Goal: Information Seeking & Learning: Learn about a topic

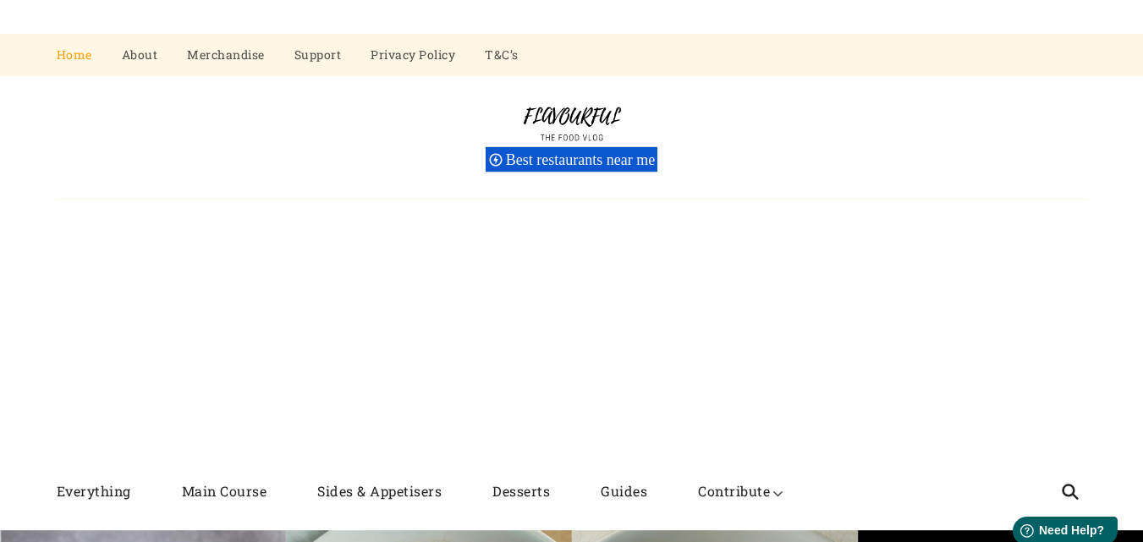
click at [541, 102] on img at bounding box center [571, 124] width 127 height 44
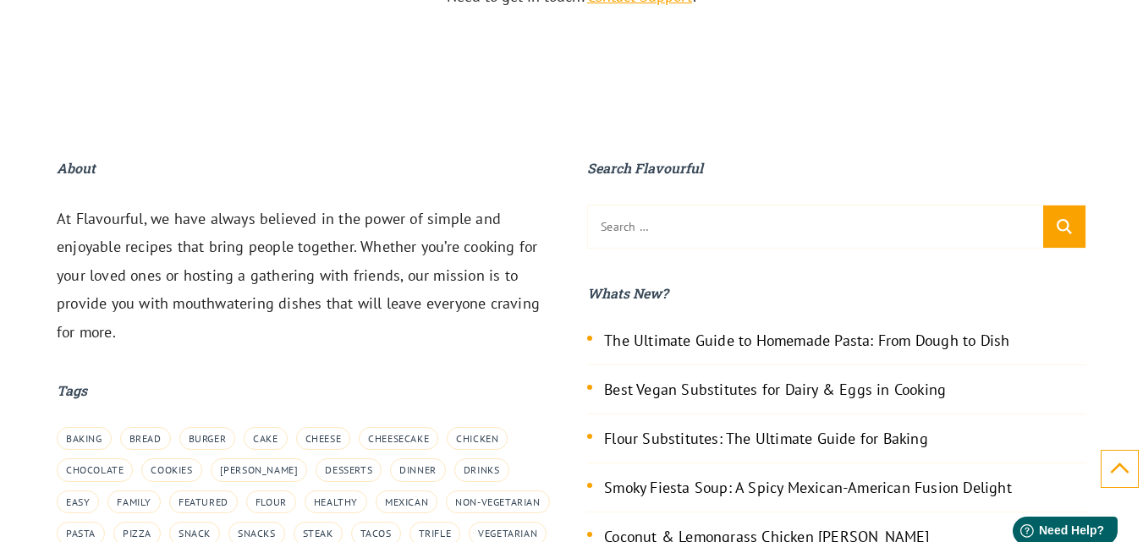
scroll to position [5849, 0]
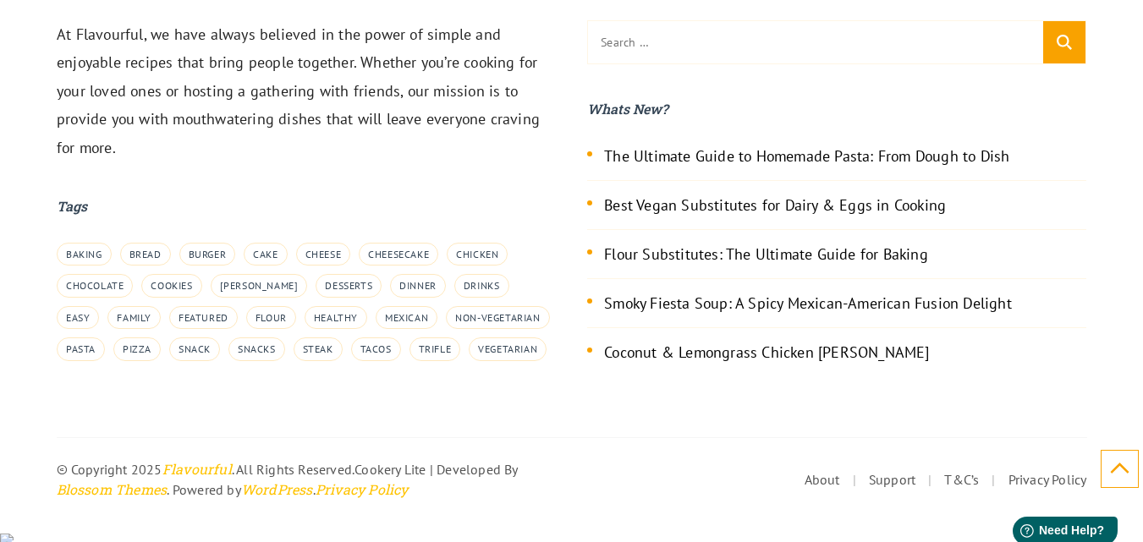
drag, startPoint x: 573, startPoint y: 465, endPoint x: 588, endPoint y: 465, distance: 15.2
click at [573, 465] on footer "About At Flavourful, we have always believed in the power of simple and enjoyab…" at bounding box center [571, 236] width 1143 height 527
click at [574, 465] on footer "About At Flavourful, we have always believed in the power of simple and enjoyab…" at bounding box center [571, 236] width 1143 height 527
click at [877, 488] on link "Support" at bounding box center [892, 479] width 47 height 17
click at [910, 404] on div "Search Flavourful Search for: Search Whats New? The Ultimate Guide to Homemade …" at bounding box center [836, 188] width 499 height 431
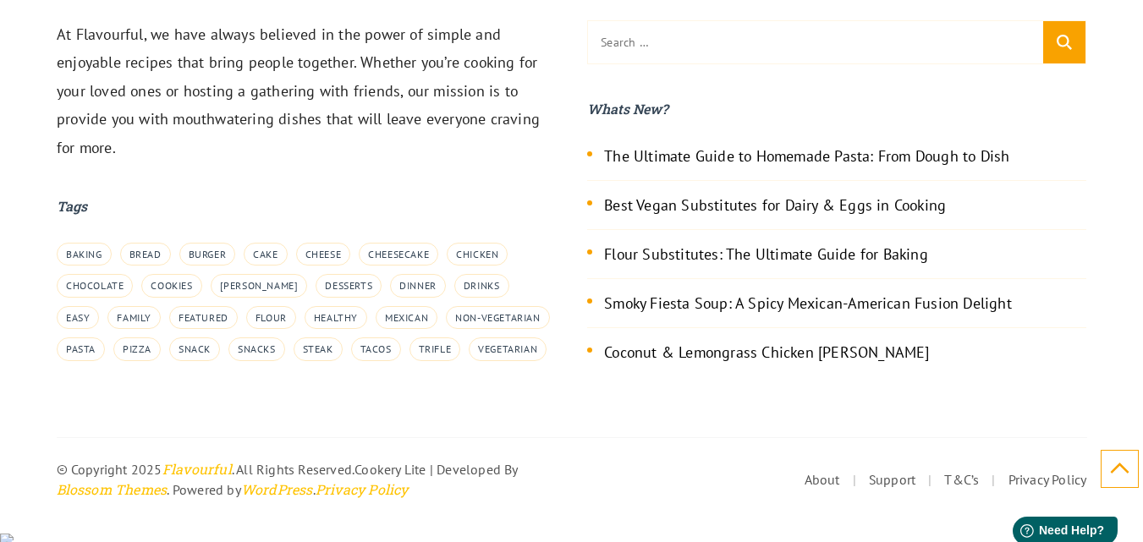
click at [1007, 519] on html "Help Need Help?" at bounding box center [1058, 528] width 132 height 36
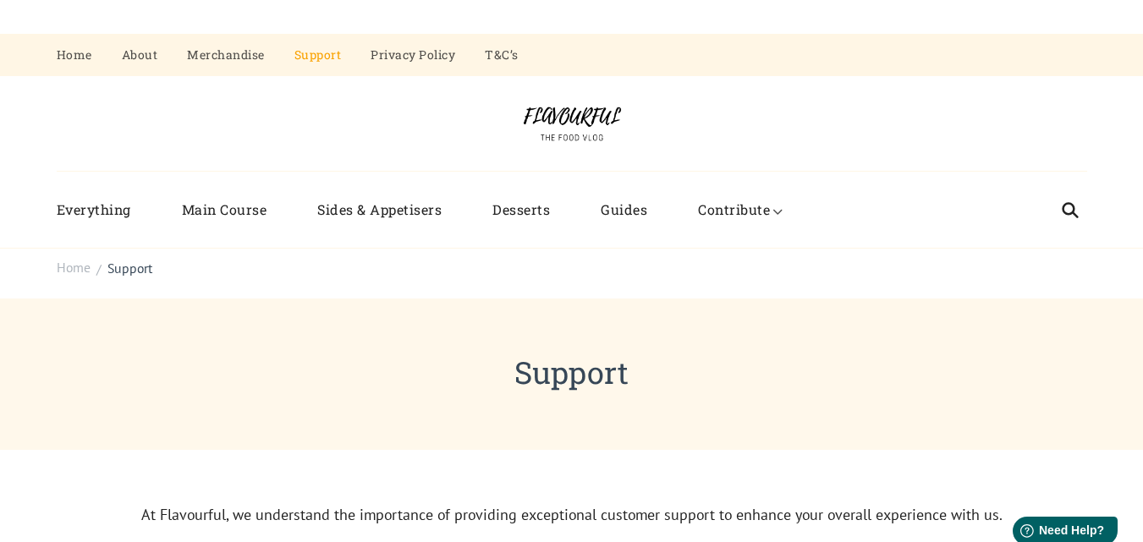
click at [497, 301] on header "Support" at bounding box center [571, 374] width 1143 height 151
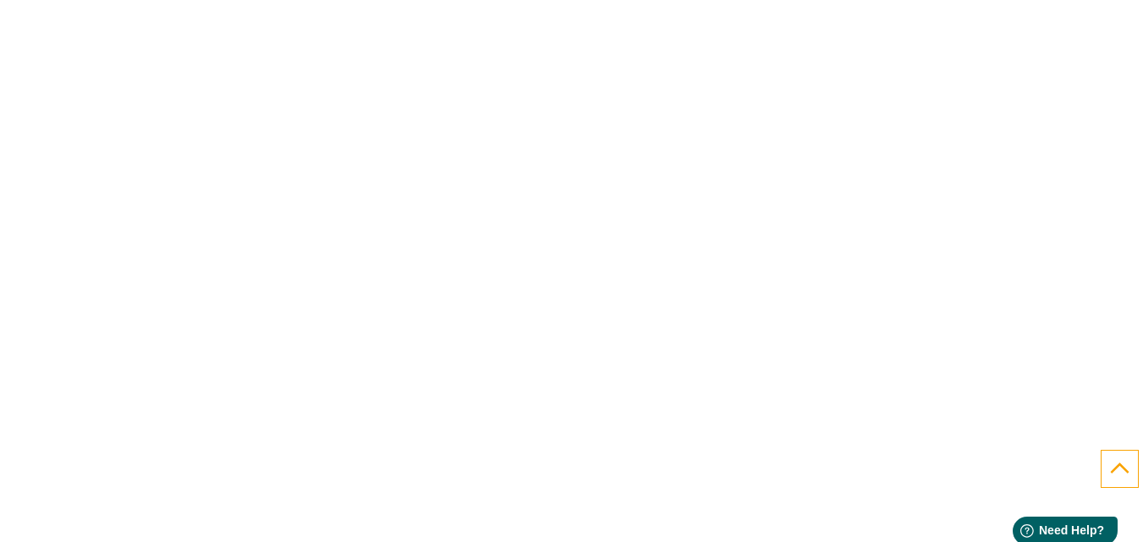
scroll to position [1462, 0]
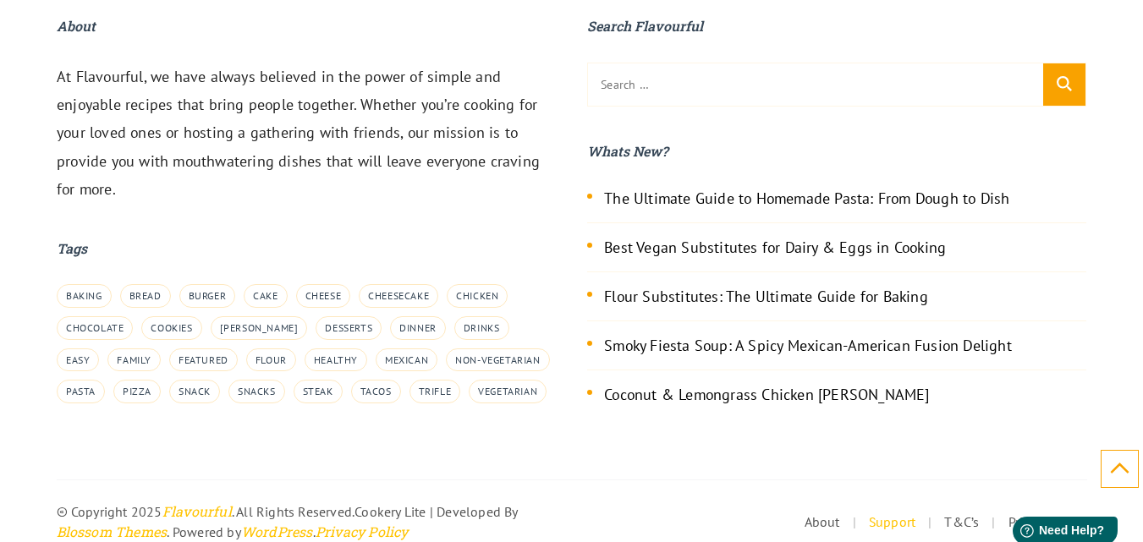
click at [1059, 462] on footer "About At Flavourful, we have always believed in the power of simple and enjoyab…" at bounding box center [571, 278] width 1143 height 527
click at [982, 482] on div "© Copyright 2025 Flavourful . All Rights Reserved. Cookery Lite | Developed By …" at bounding box center [572, 511] width 1030 height 63
click at [1011, 519] on html "Help Need Help?" at bounding box center [1058, 528] width 132 height 36
click at [1008, 514] on html "Help Need Help?" at bounding box center [1058, 528] width 132 height 36
click at [1008, 520] on html "Help Need Help?" at bounding box center [1058, 528] width 132 height 36
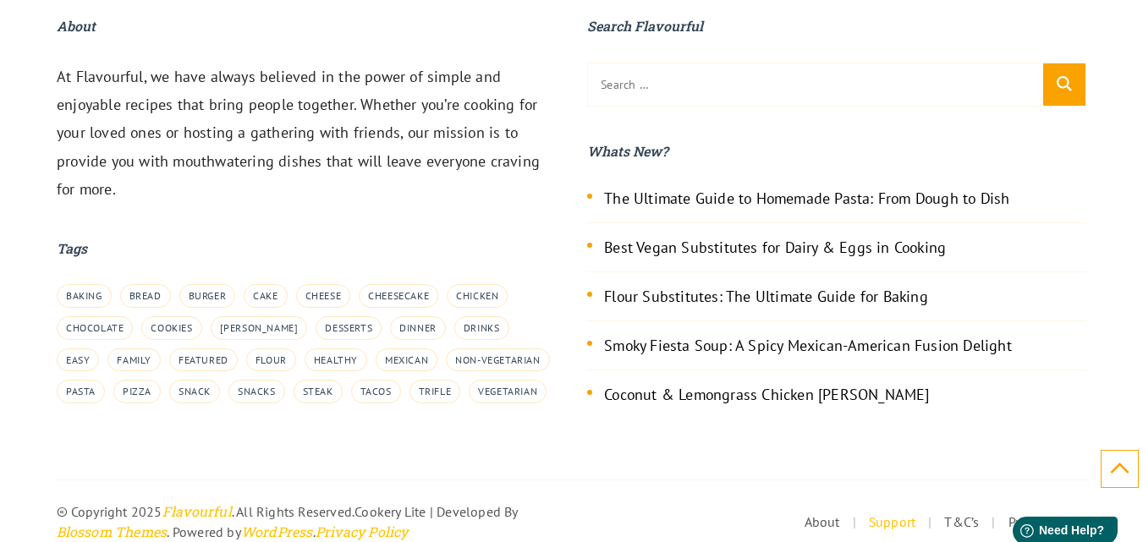
click at [1008, 520] on html "Help Need Help?" at bounding box center [1058, 528] width 132 height 36
click at [1012, 520] on html "Help Need Help?" at bounding box center [1058, 528] width 132 height 36
click at [1093, 524] on span "Need Help?" at bounding box center [1072, 531] width 68 height 14
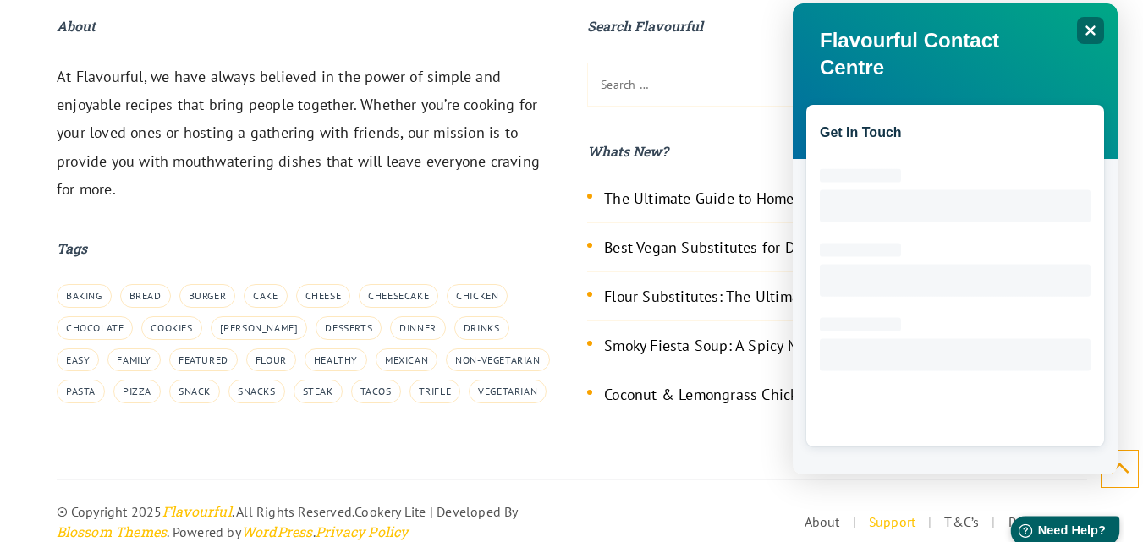
scroll to position [0, 0]
click at [1089, 31] on icon at bounding box center [1090, 30] width 11 height 11
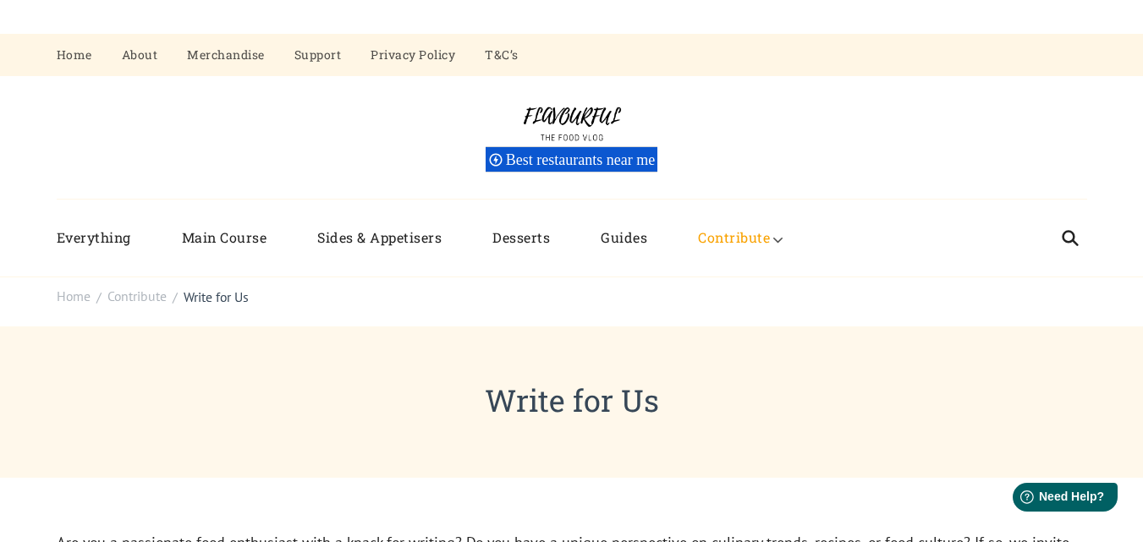
click at [555, 116] on img at bounding box center [571, 124] width 127 height 44
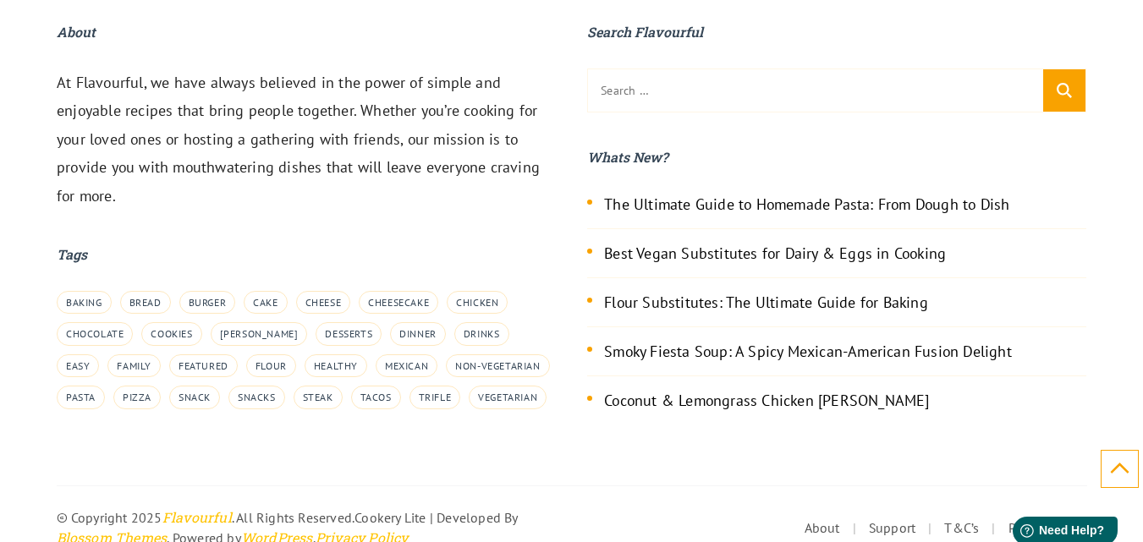
scroll to position [6534, 0]
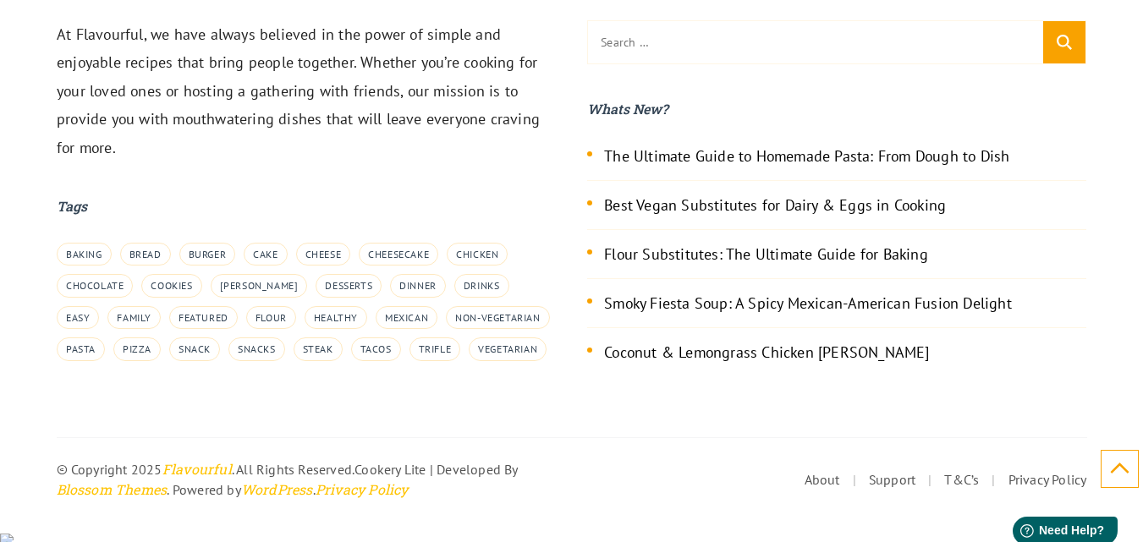
click at [1008, 520] on html "Help Need Help?" at bounding box center [1058, 528] width 132 height 36
drag, startPoint x: 1008, startPoint y: 520, endPoint x: 993, endPoint y: 513, distance: 16.3
click at [1007, 519] on html "Help Need Help?" at bounding box center [1058, 528] width 132 height 36
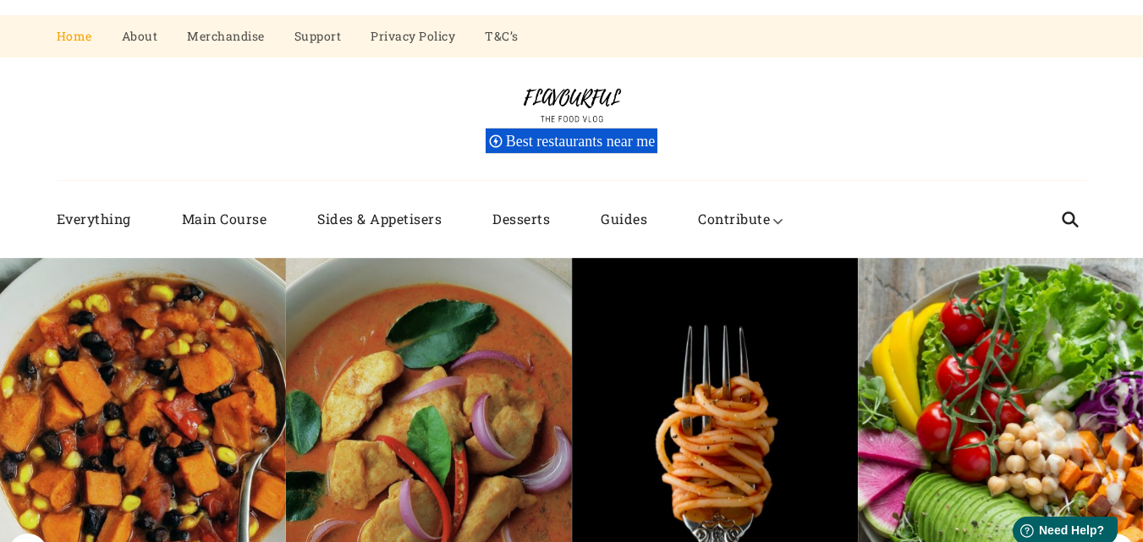
scroll to position [0, 0]
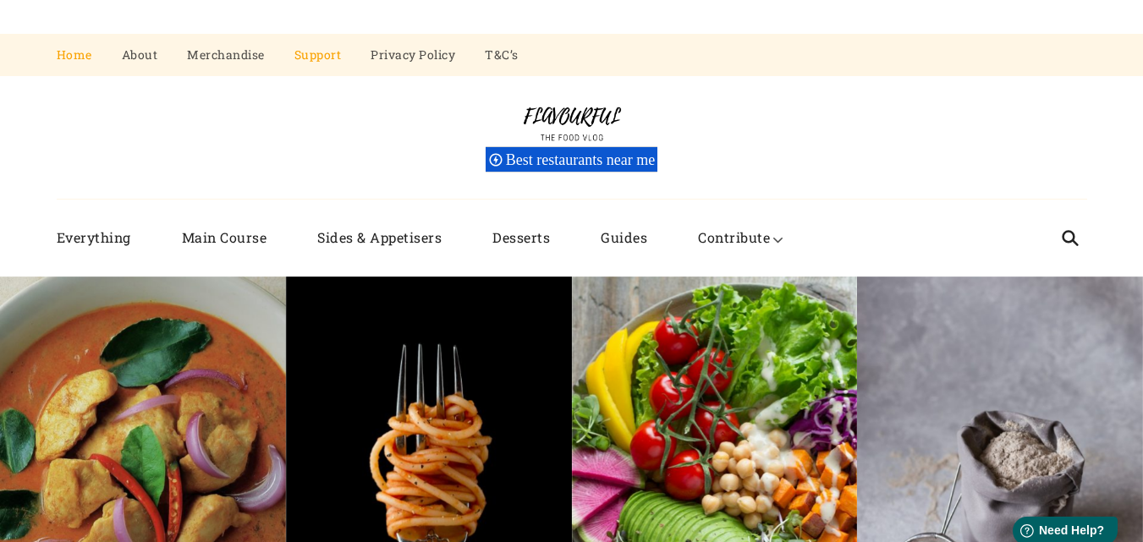
click at [319, 51] on link "Support" at bounding box center [317, 55] width 47 height 42
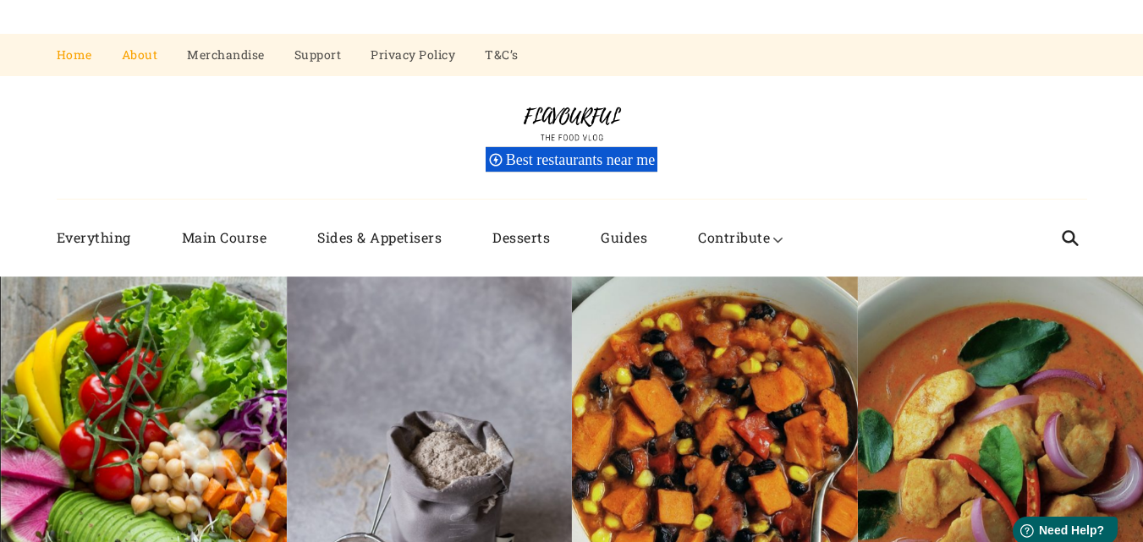
click at [135, 56] on link "About" at bounding box center [140, 55] width 36 height 42
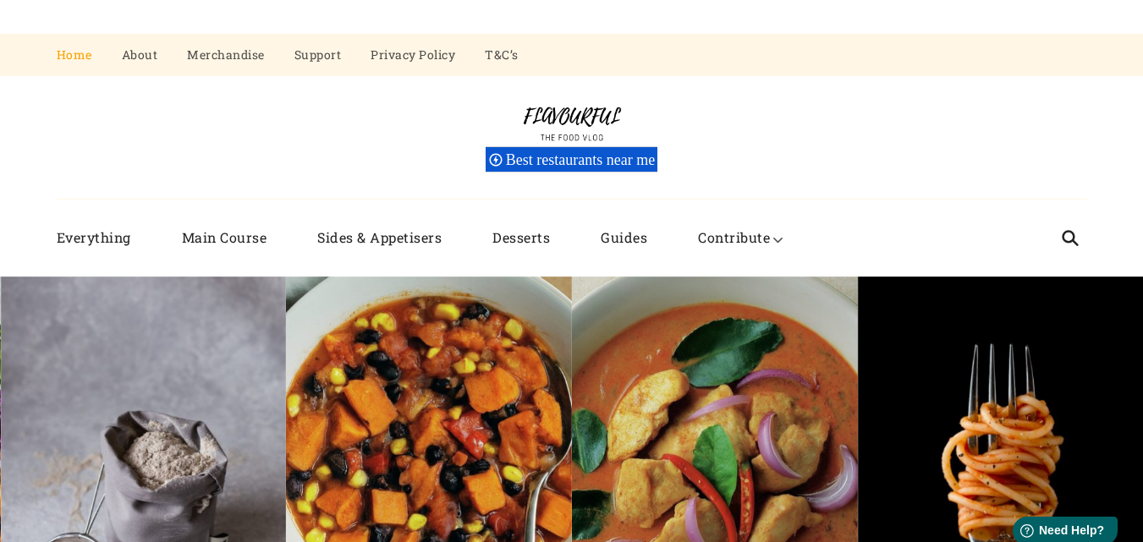
click at [353, 161] on div "Flavourful The Food Vlog Best restaurants near me" at bounding box center [572, 138] width 1030 height 124
click at [399, 129] on div "Flavourful The Food Vlog Best restaurants near me" at bounding box center [572, 138] width 1030 height 124
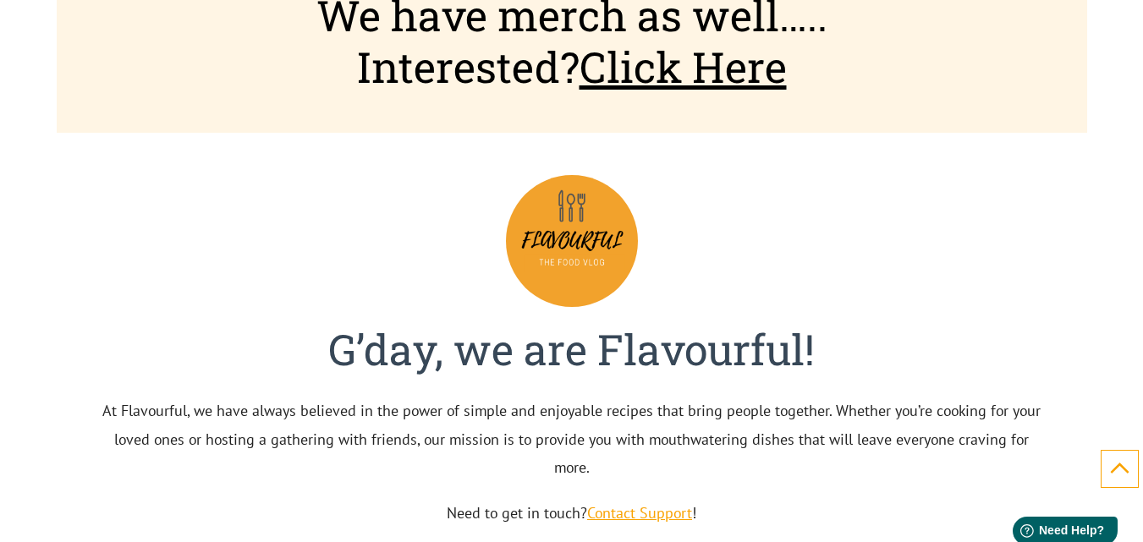
scroll to position [5838, 0]
